Goal: Task Accomplishment & Management: Manage account settings

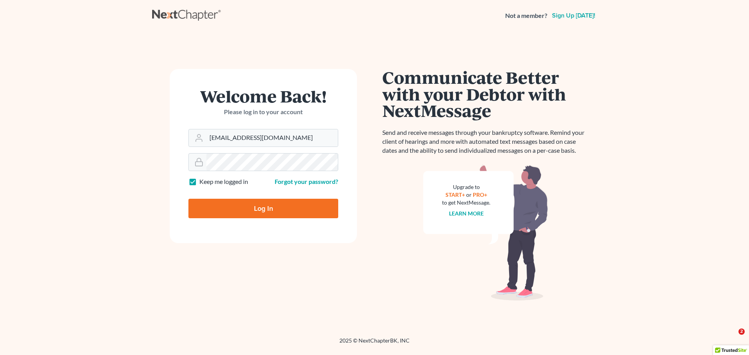
type input "Thinking..."
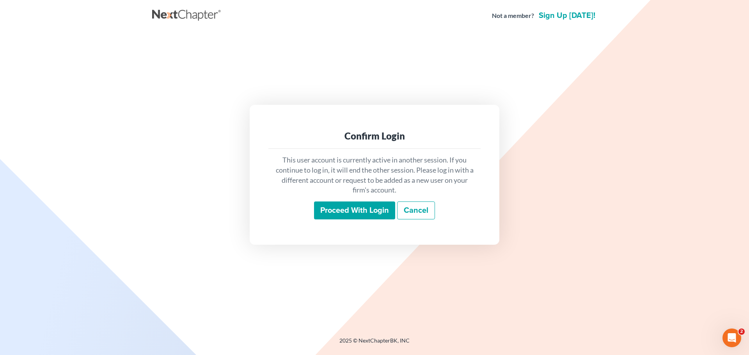
click at [346, 210] on input "Proceed with login" at bounding box center [354, 211] width 81 height 18
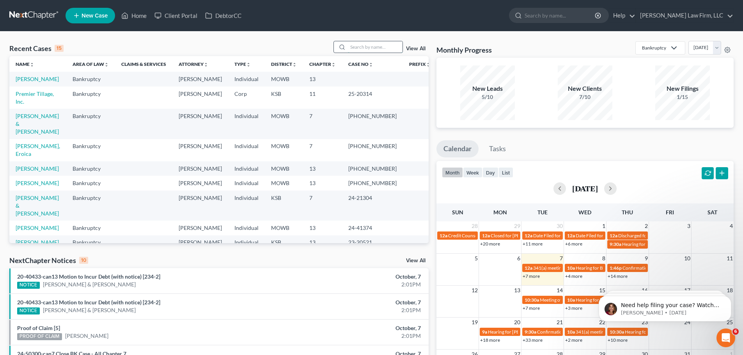
click at [363, 45] on input "search" at bounding box center [375, 46] width 55 height 11
click at [133, 13] on link "Home" at bounding box center [133, 16] width 33 height 14
click at [365, 48] on input "search" at bounding box center [375, 46] width 55 height 11
click at [144, 13] on link "Home" at bounding box center [133, 16] width 33 height 14
click at [365, 48] on input "search" at bounding box center [375, 46] width 55 height 11
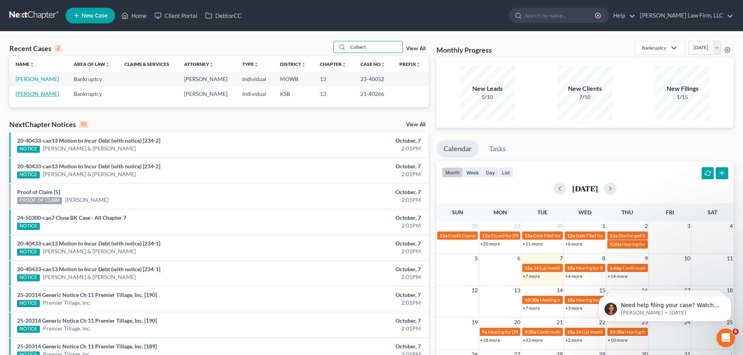
type input "Colbert"
click at [25, 96] on link "[PERSON_NAME]" at bounding box center [37, 93] width 43 height 7
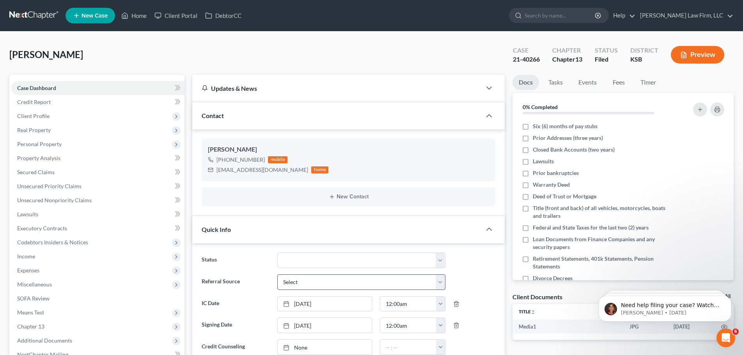
scroll to position [1166, 0]
click at [441, 259] on select "Closed Discharged Dismissed Filed In Progress Lead Lost Lead Ready to File To R…" at bounding box center [361, 261] width 168 height 16
select select "1"
click at [277, 253] on select "Closed Discharged Dismissed Filed In Progress Lead Lost Lead Ready to File To R…" at bounding box center [361, 261] width 168 height 16
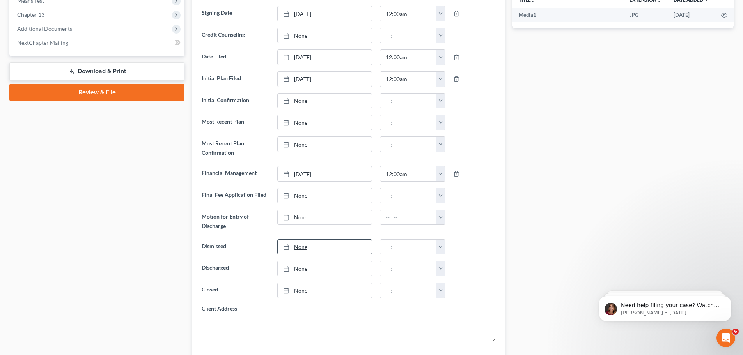
scroll to position [351, 0]
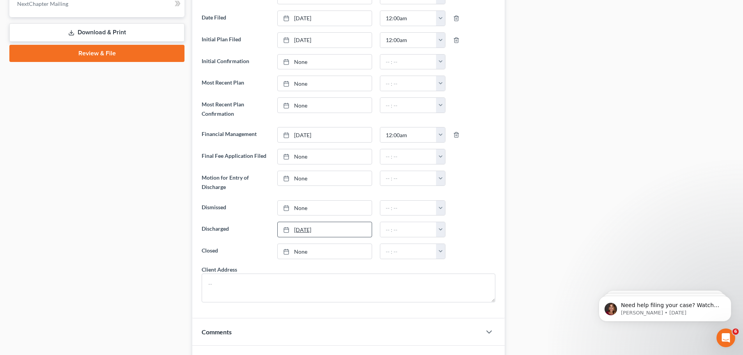
type input "[DATE]"
click at [301, 232] on link "[DATE]" at bounding box center [325, 229] width 94 height 15
click at [441, 228] on button "button" at bounding box center [440, 229] width 9 height 15
click at [453, 242] on link "12:00am" at bounding box center [458, 246] width 44 height 13
type input "12:00am"
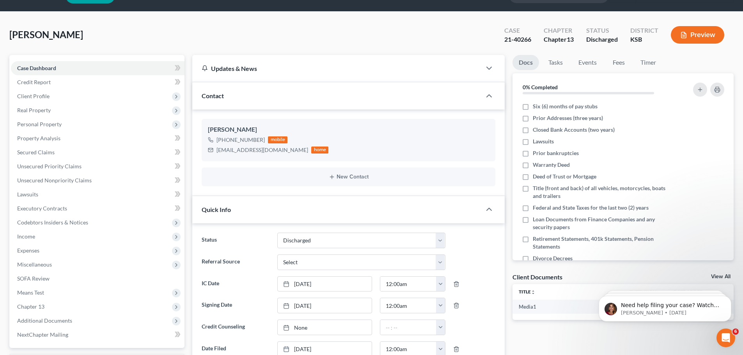
scroll to position [0, 0]
